Goal: Information Seeking & Learning: Learn about a topic

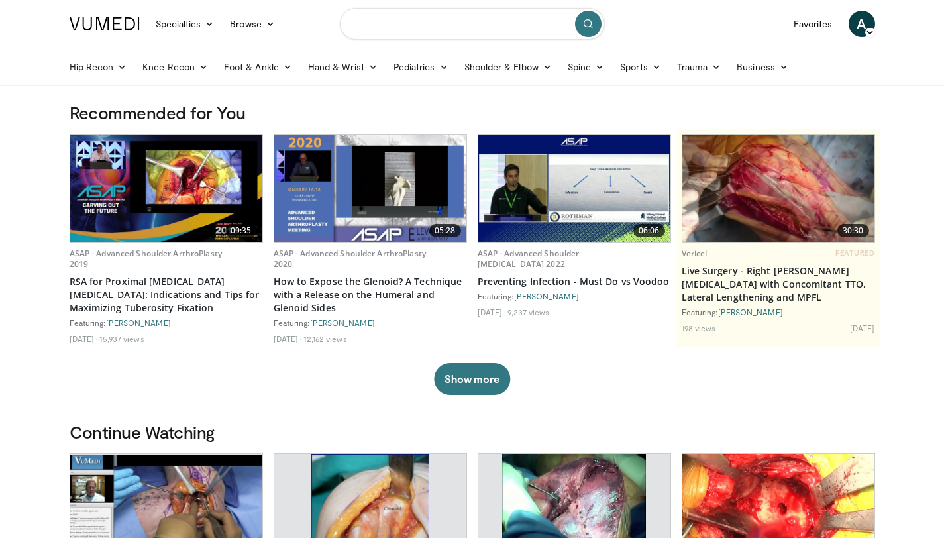
click at [433, 34] on input "Search topics, interventions" at bounding box center [472, 24] width 265 height 32
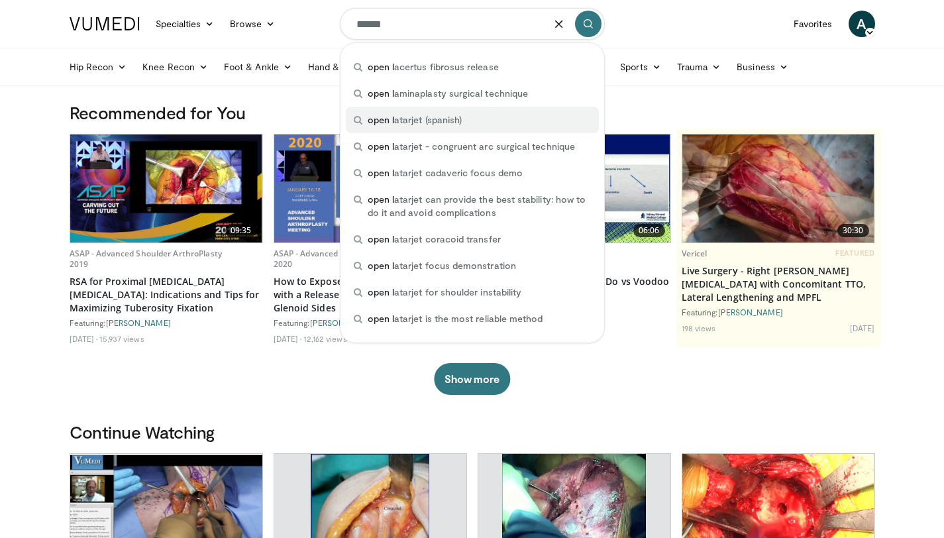
click at [497, 120] on div "open l atarjet (spanish)" at bounding box center [472, 120] width 253 height 26
type input "**********"
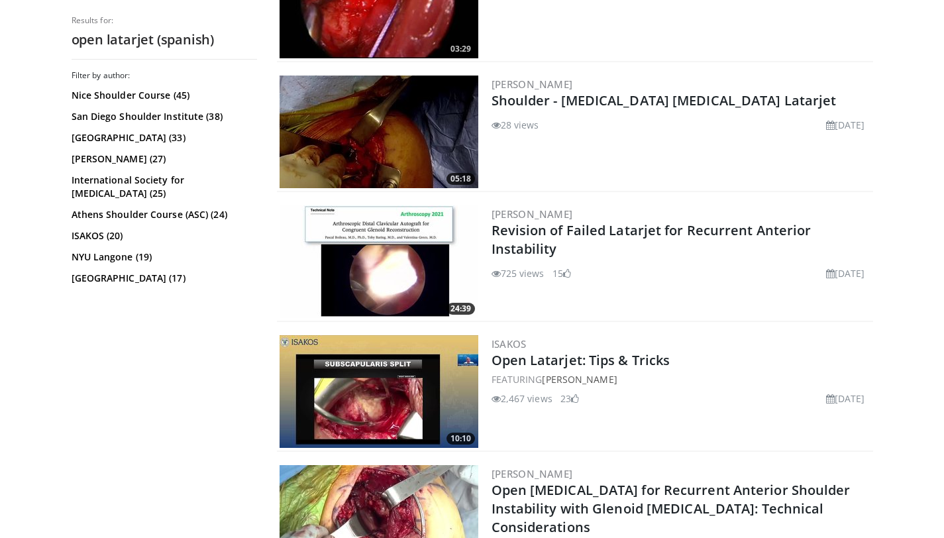
scroll to position [467, 0]
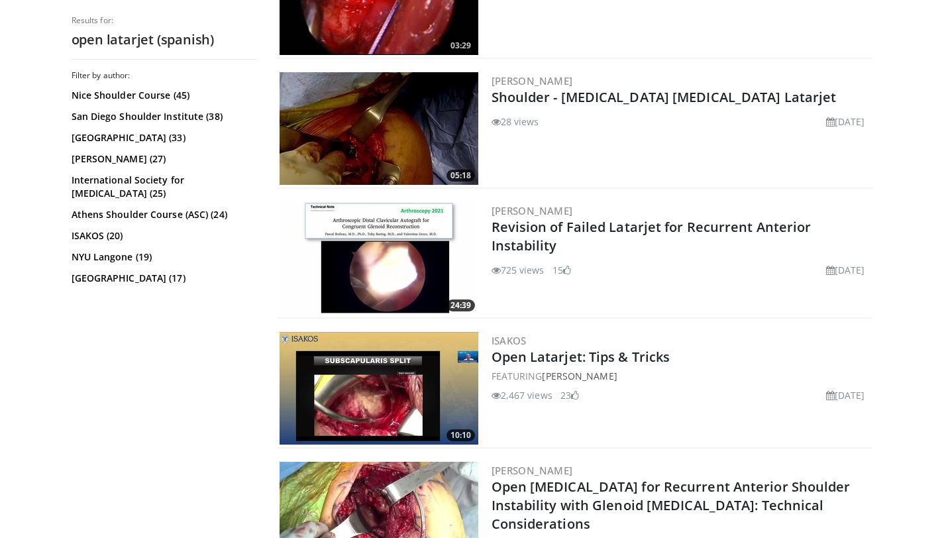
click at [370, 401] on img at bounding box center [378, 388] width 199 height 113
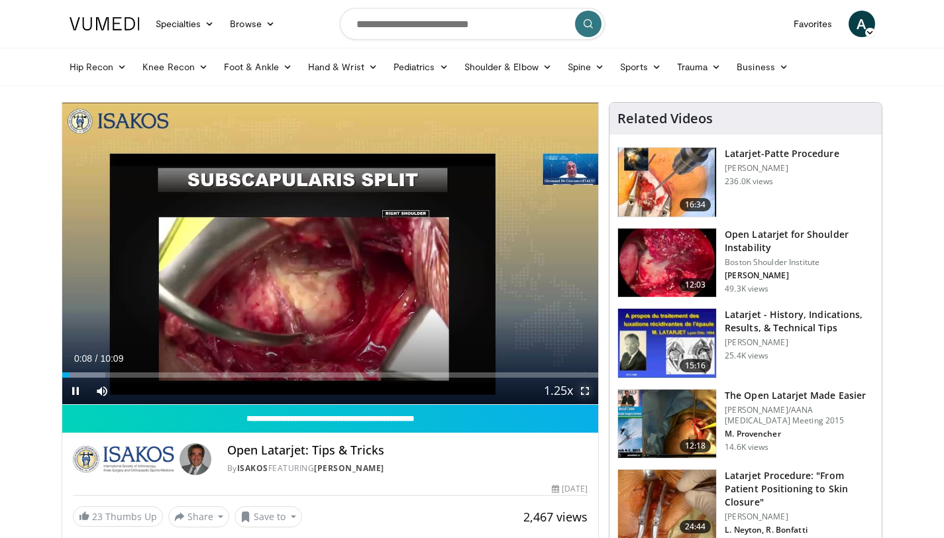
click at [583, 388] on span "Video Player" at bounding box center [584, 390] width 26 height 26
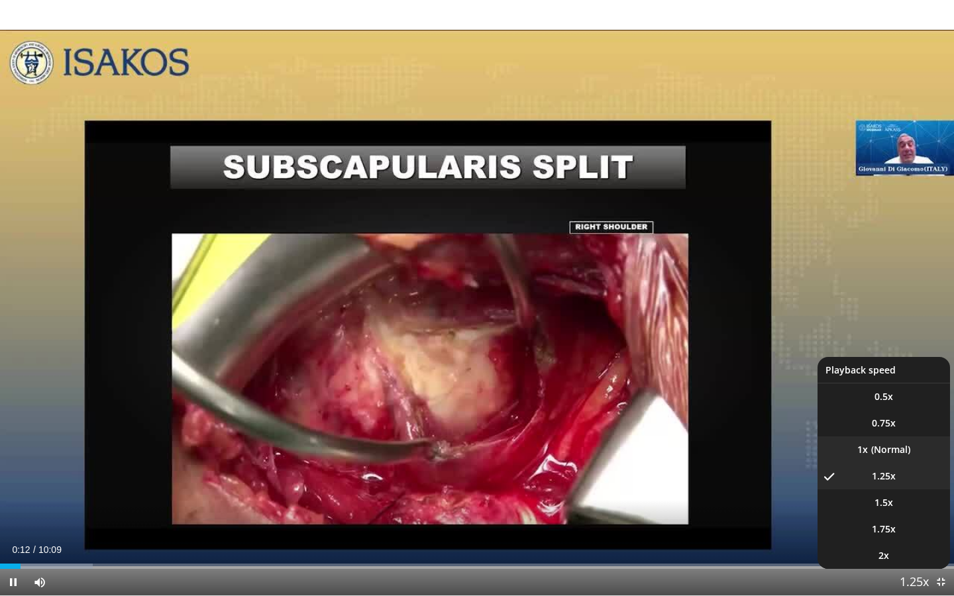
click at [877, 452] on li "1x" at bounding box center [883, 449] width 132 height 26
click at [893, 475] on span "1.25x" at bounding box center [883, 476] width 24 height 13
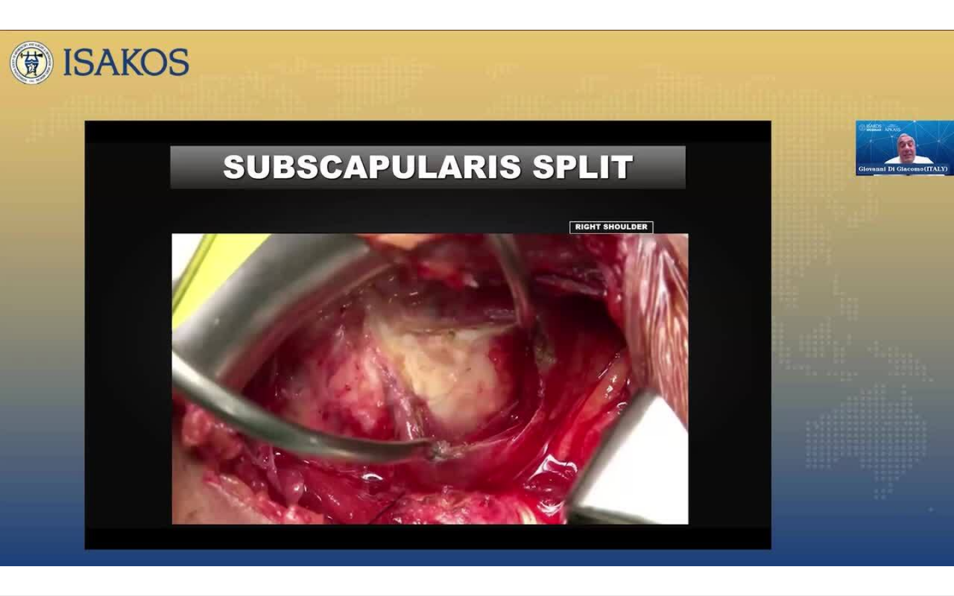
click at [873, 281] on div "10 seconds Tap to unmute" at bounding box center [477, 297] width 954 height 595
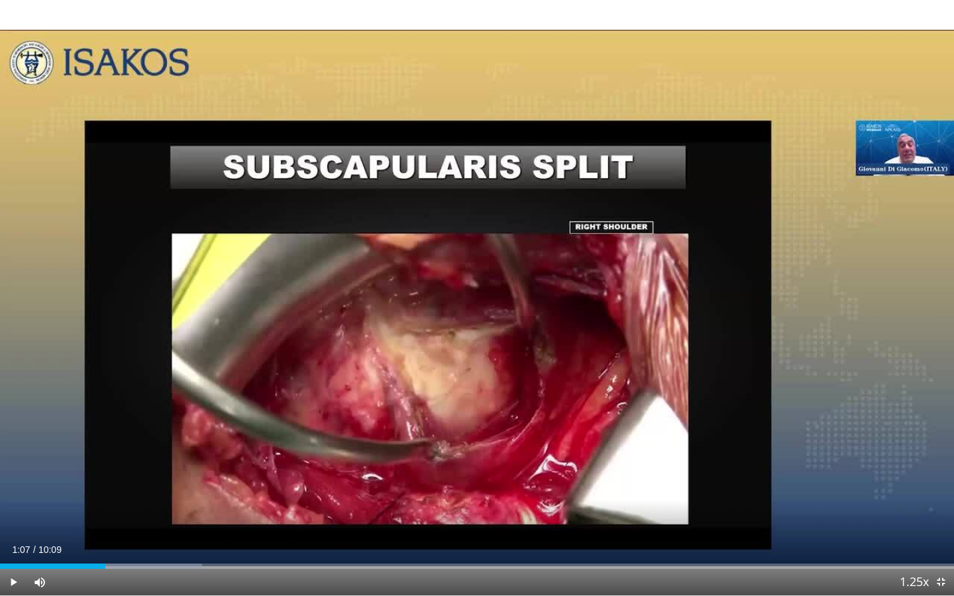
click at [873, 281] on div "10 seconds Tap to unmute" at bounding box center [477, 297] width 954 height 595
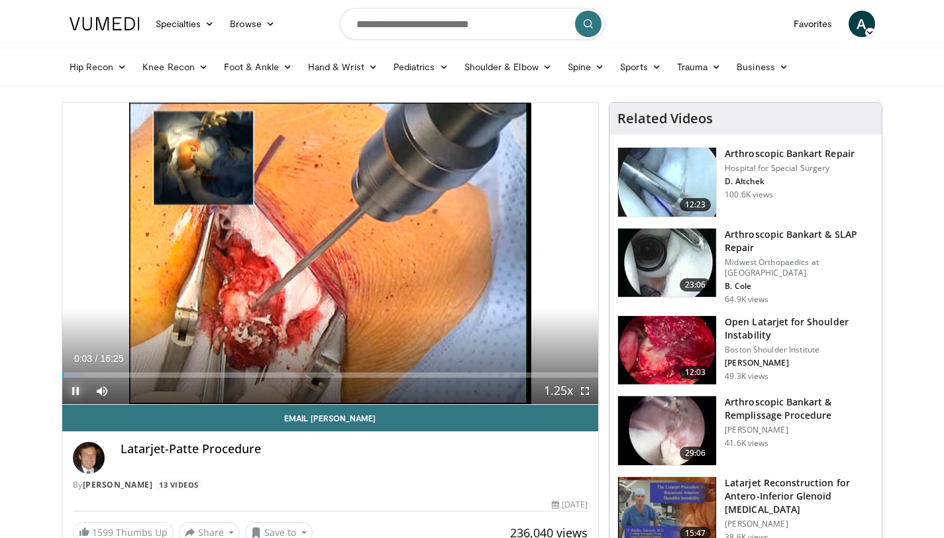
click at [83, 393] on span "Video Player" at bounding box center [75, 390] width 26 height 26
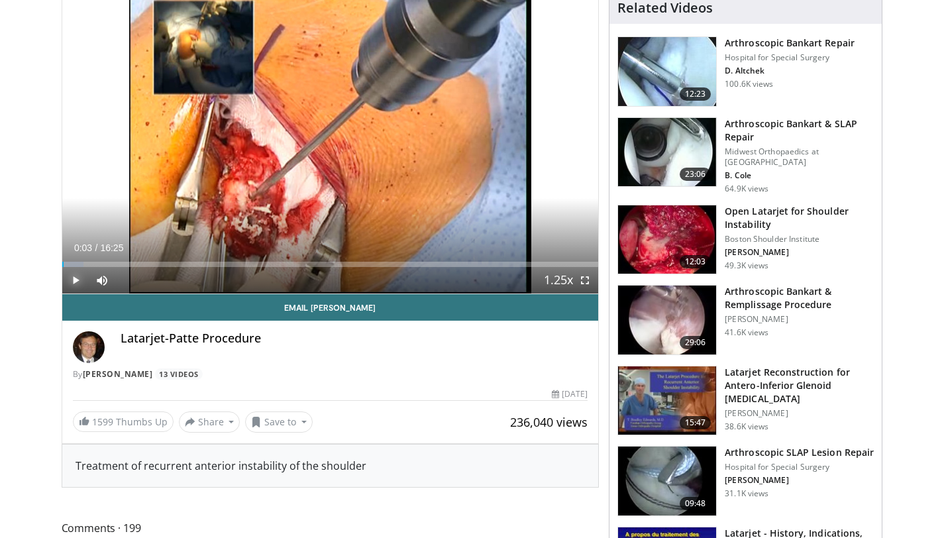
scroll to position [112, 0]
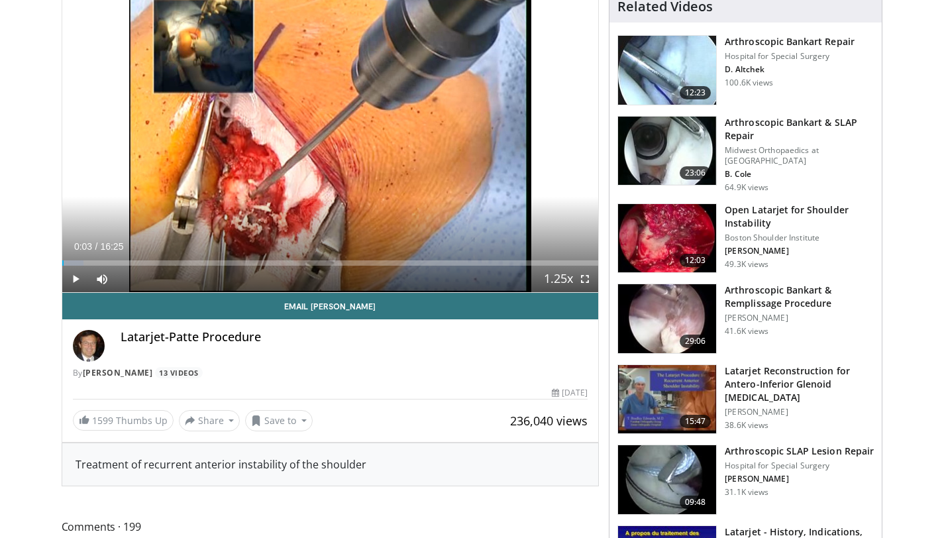
click at [760, 373] on h3 "Latarjet Reconstruction for Antero-Inferior Glenoid Bone Loss" at bounding box center [798, 384] width 149 height 40
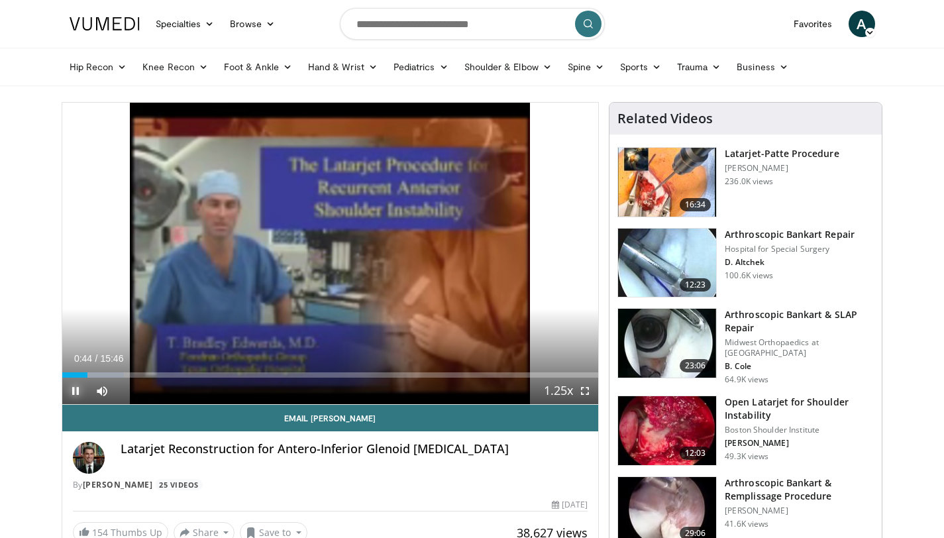
click at [68, 385] on span "Video Player" at bounding box center [75, 390] width 26 height 26
click at [73, 385] on span "Video Player" at bounding box center [75, 390] width 26 height 26
click at [588, 389] on span "Video Player" at bounding box center [584, 390] width 26 height 26
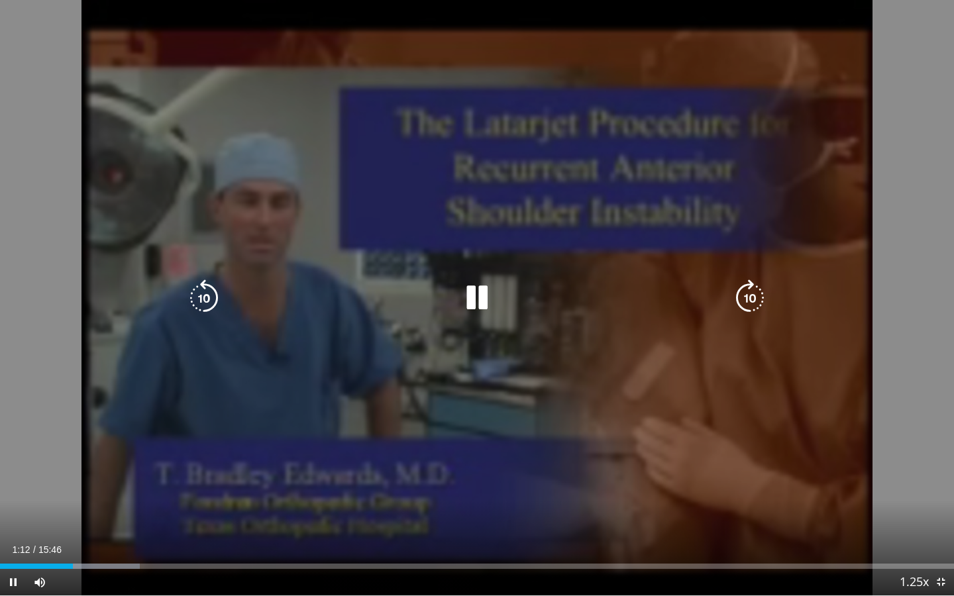
click at [479, 290] on icon "Video Player" at bounding box center [476, 297] width 37 height 37
click at [475, 303] on icon "Video Player" at bounding box center [476, 297] width 37 height 37
